Goal: Task Accomplishment & Management: Complete application form

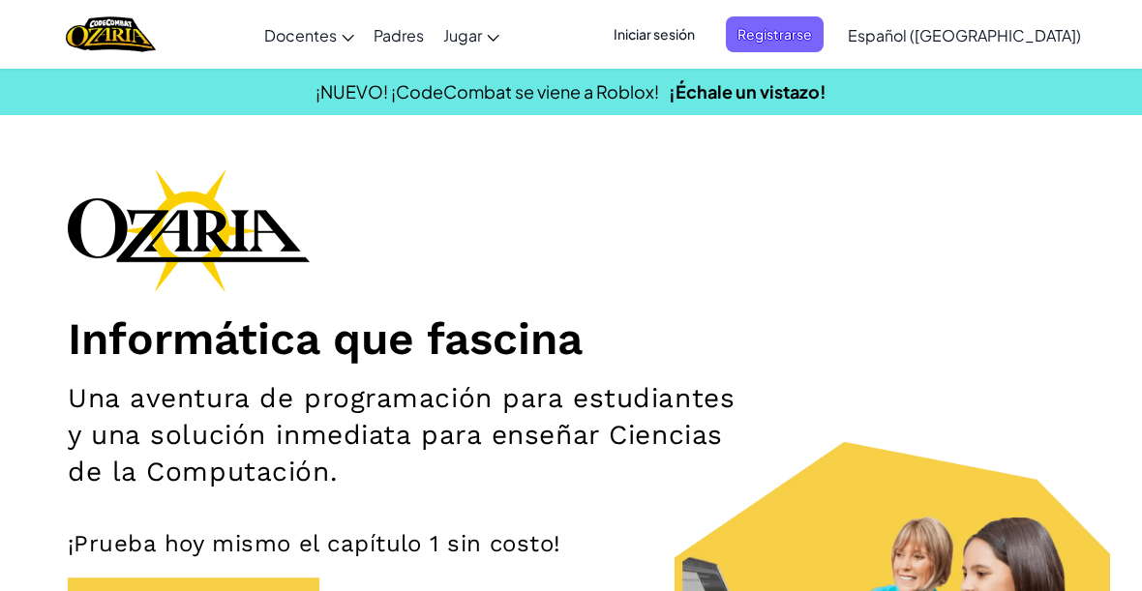
click at [694, 30] on span "Iniciar sesión" at bounding box center [654, 34] width 105 height 36
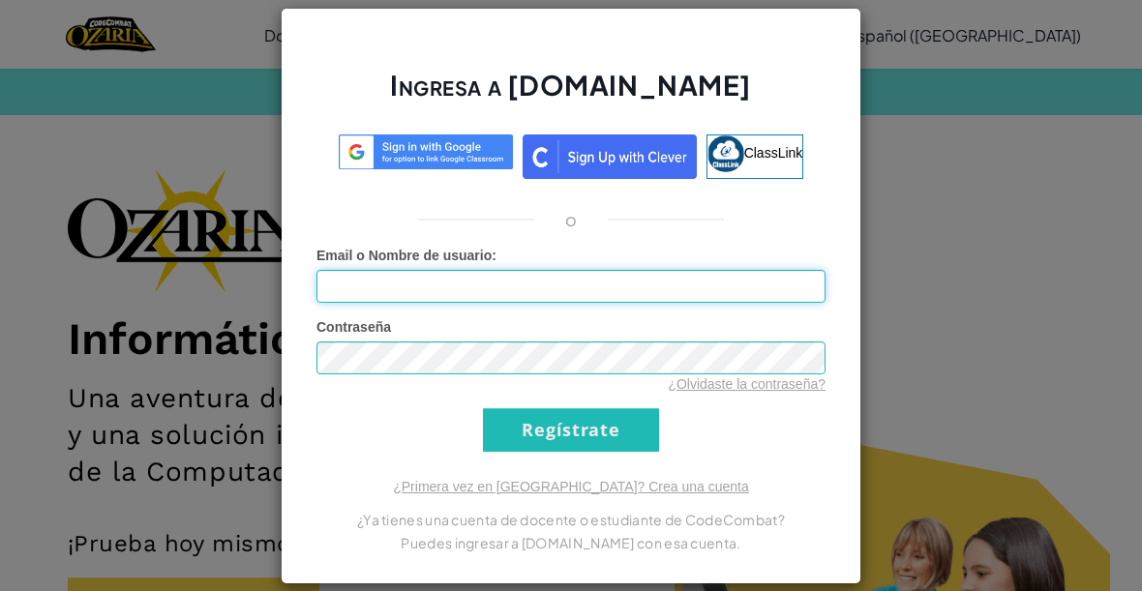
click at [592, 296] on input "Email o Nombre de usuario :" at bounding box center [570, 286] width 509 height 33
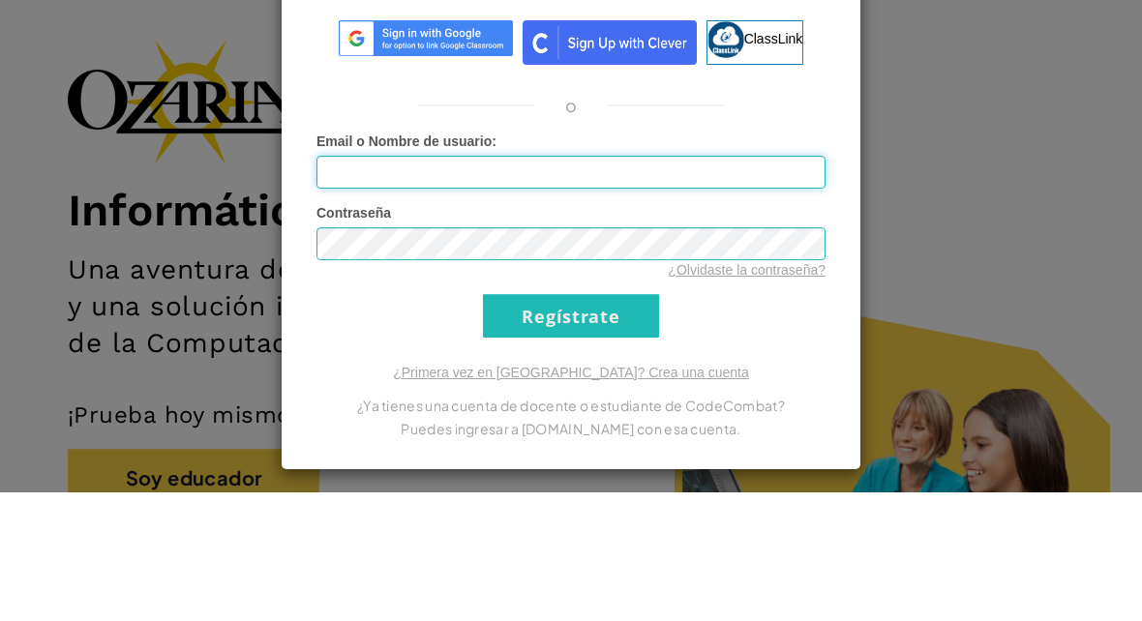
scroll to position [129, 0]
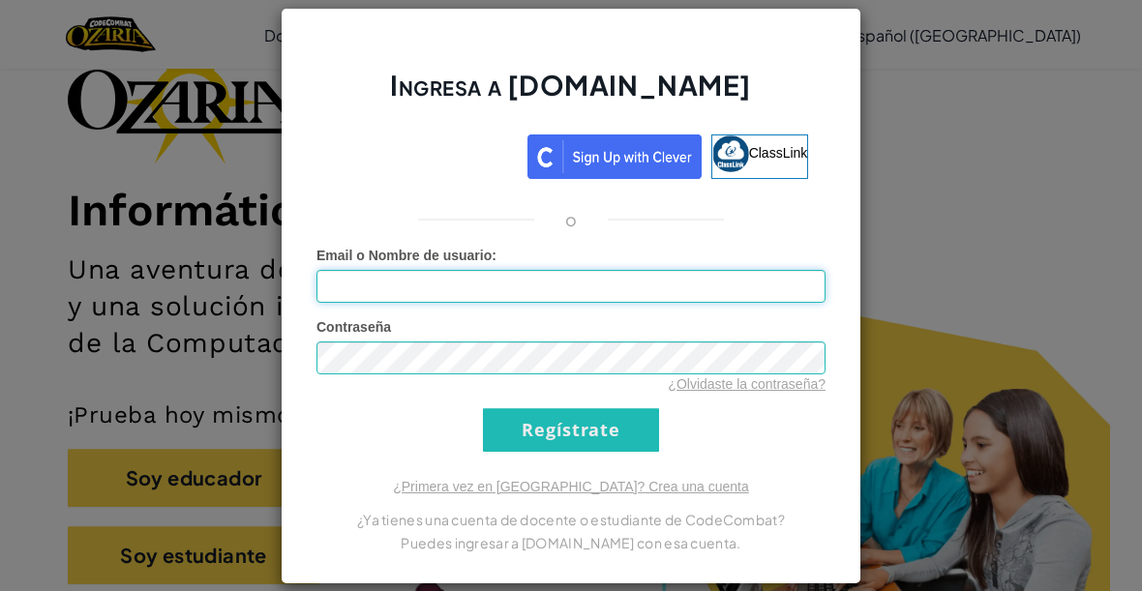
click at [736, 285] on input "Email o Nombre de usuario :" at bounding box center [570, 286] width 509 height 33
type input "dannaalanism"
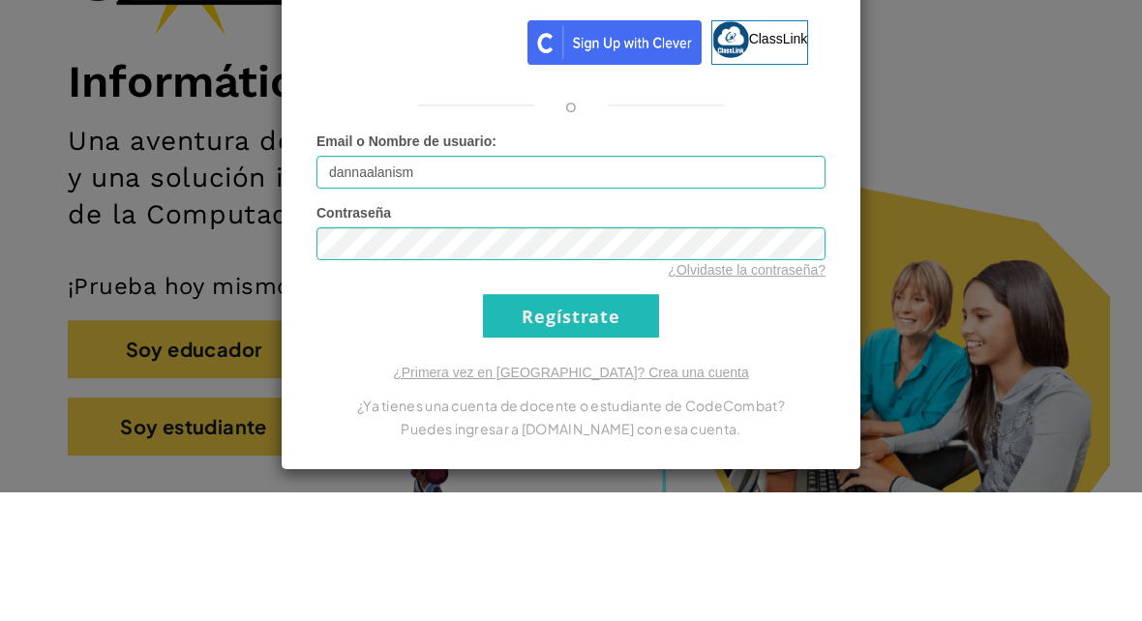
scroll to position [257, 0]
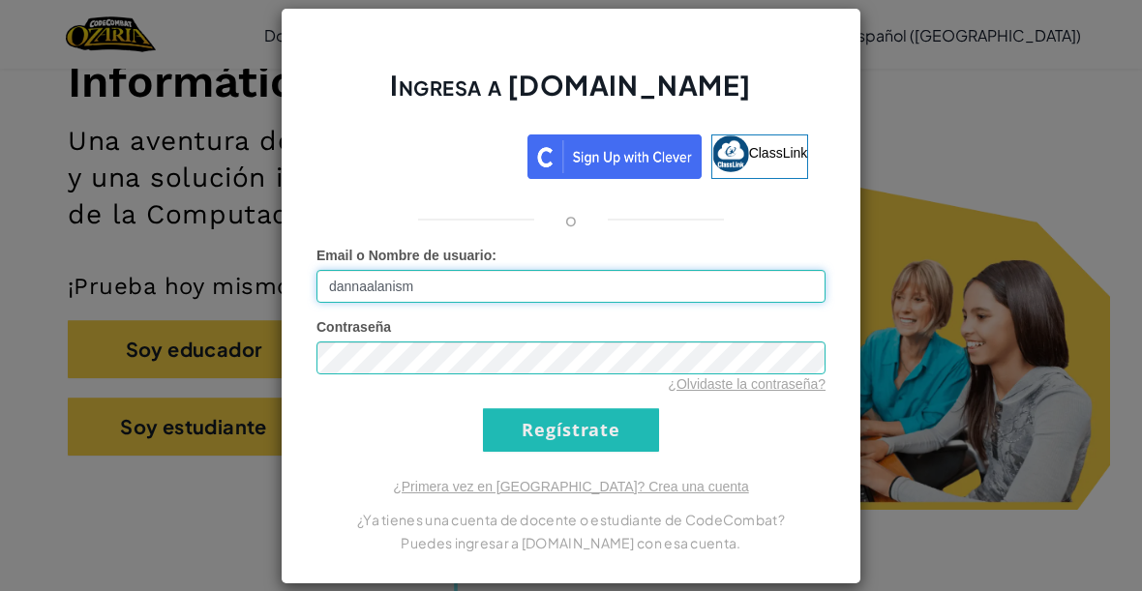
click at [621, 425] on input "Regístrate" at bounding box center [571, 430] width 176 height 44
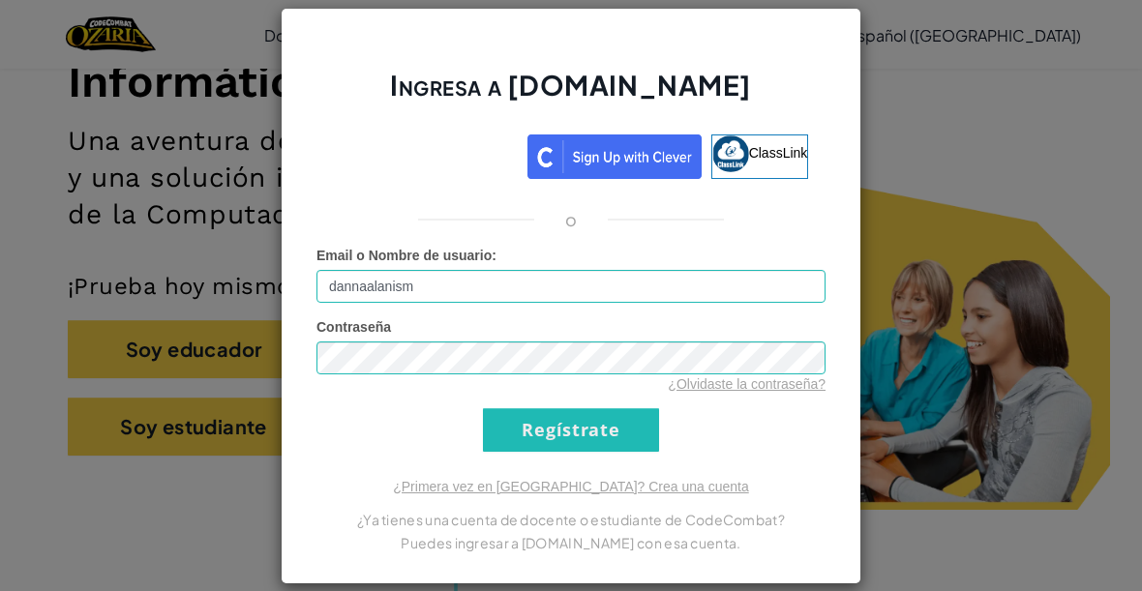
click at [545, 449] on input "Regístrate" at bounding box center [571, 430] width 176 height 44
click at [533, 435] on input "Regístrate" at bounding box center [571, 430] width 176 height 44
click at [134, 233] on div "Ingresa a [DOMAIN_NAME] ClassLink o Email o Nombre de usuario : dannaalanism Co…" at bounding box center [571, 295] width 1142 height 591
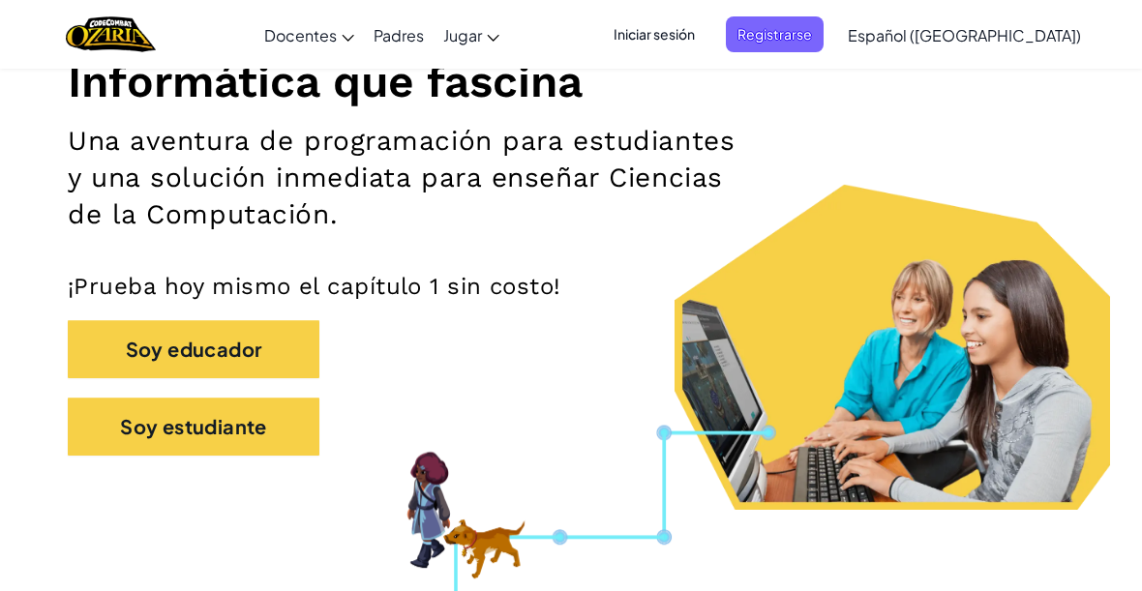
click at [695, 31] on span "Iniciar sesión" at bounding box center [654, 34] width 105 height 36
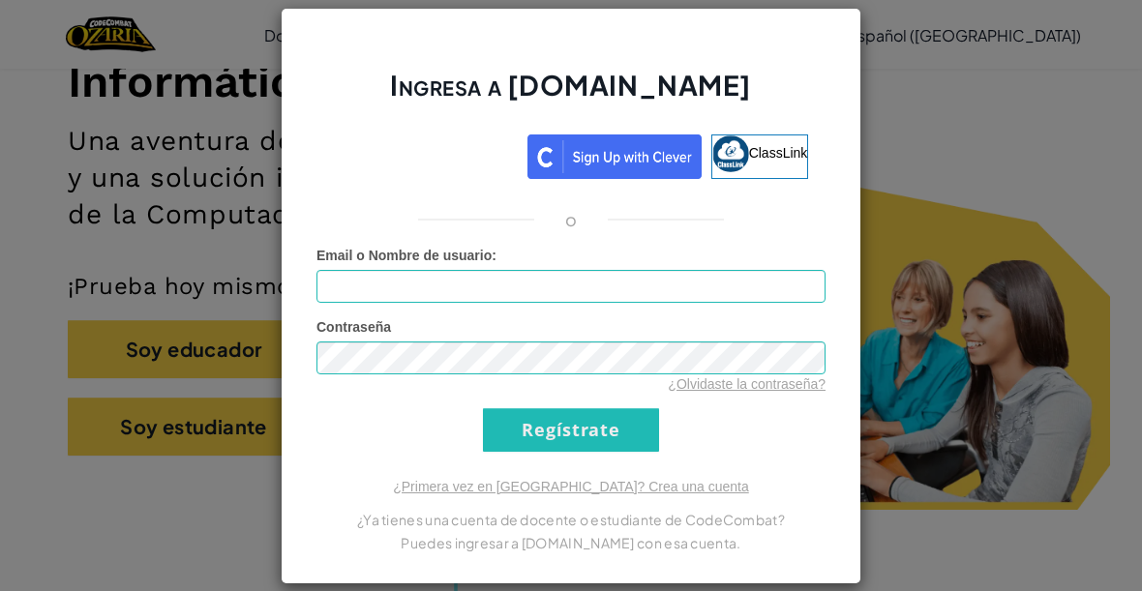
click at [611, 425] on input "Regístrate" at bounding box center [571, 430] width 176 height 44
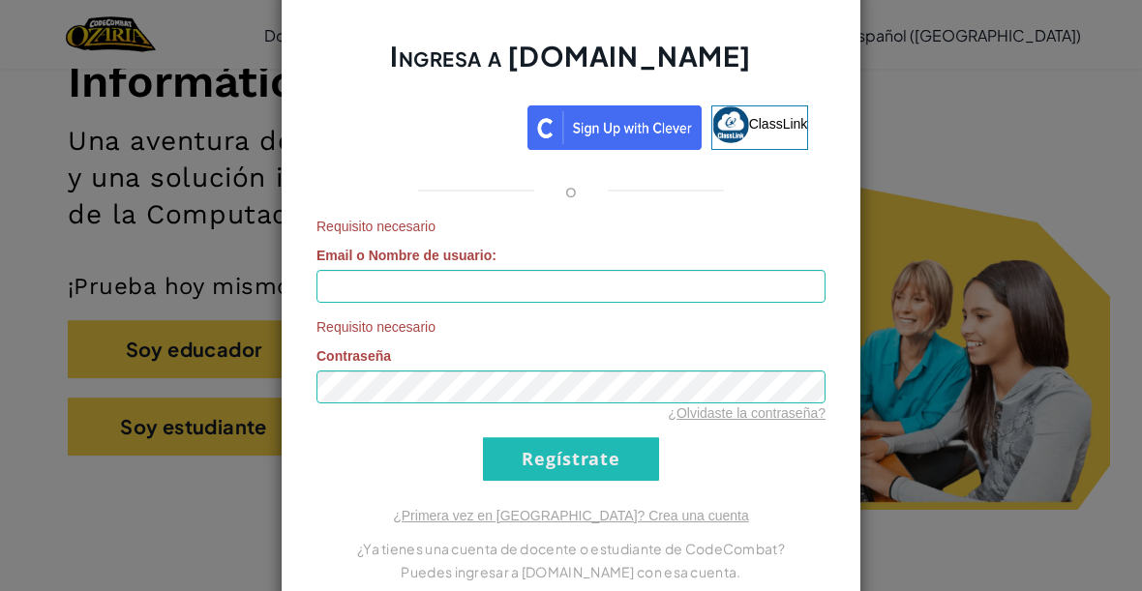
click at [650, 316] on form "Requisito necesario Email o Nombre de usuario : Requisito necesario Contraseña …" at bounding box center [570, 349] width 509 height 264
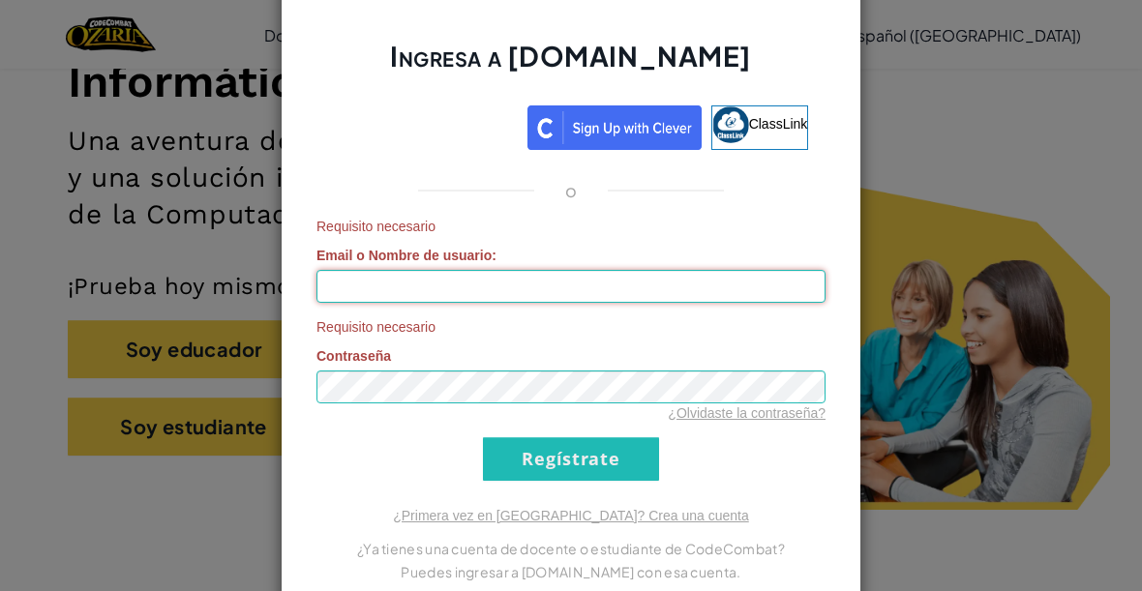
click at [669, 297] on input "Email o Nombre de usuario :" at bounding box center [570, 286] width 509 height 33
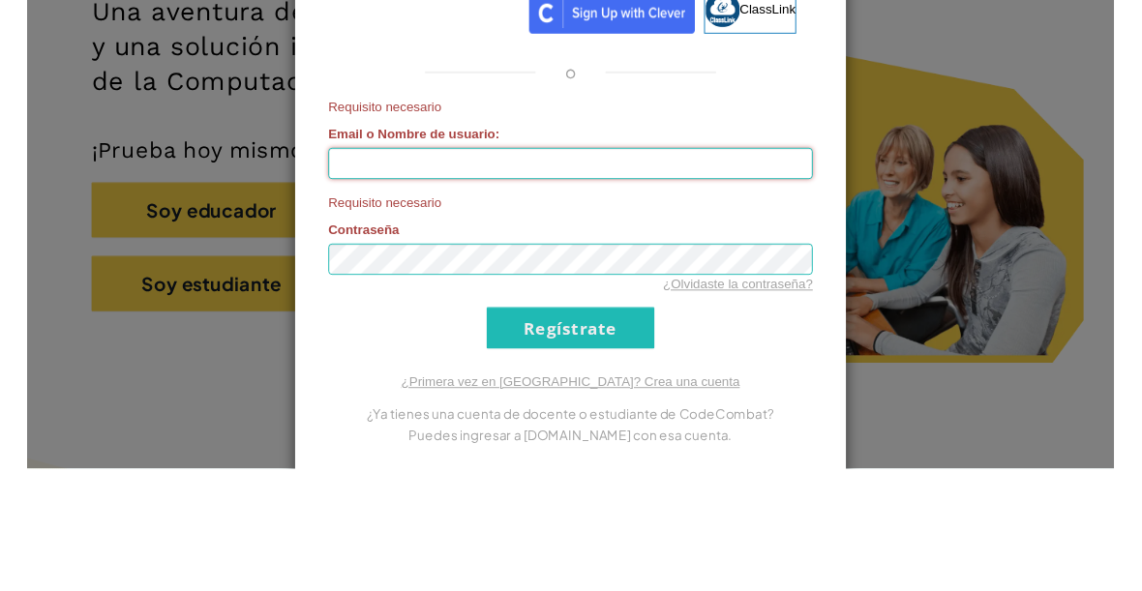
scroll to position [386, 0]
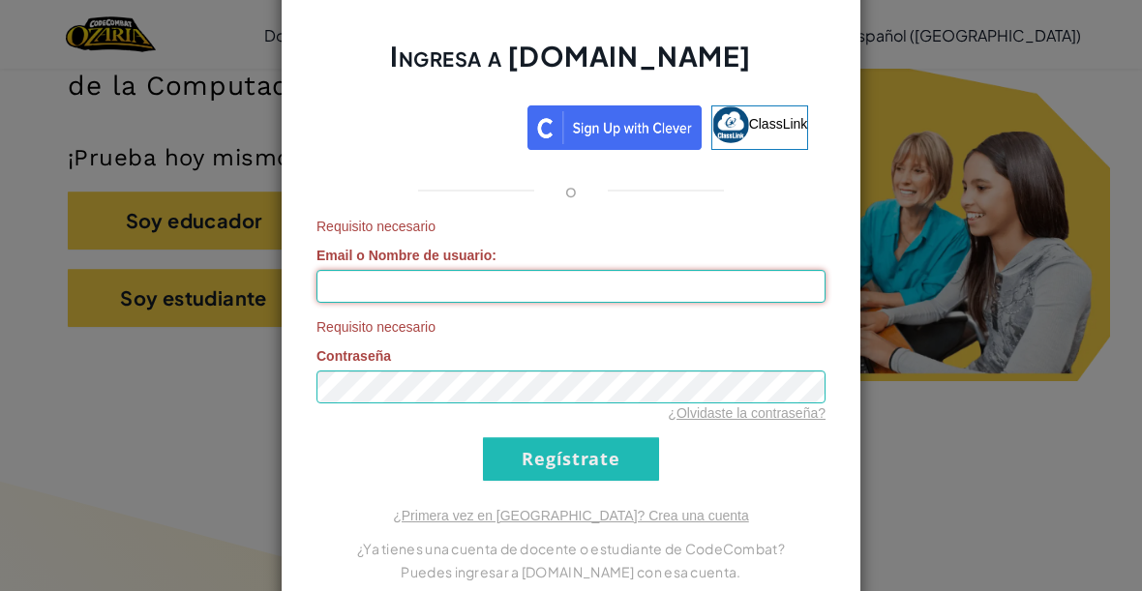
type input "dannaalanism"
click at [586, 459] on input "Regístrate" at bounding box center [571, 459] width 176 height 44
